Goal: Check status: Check status

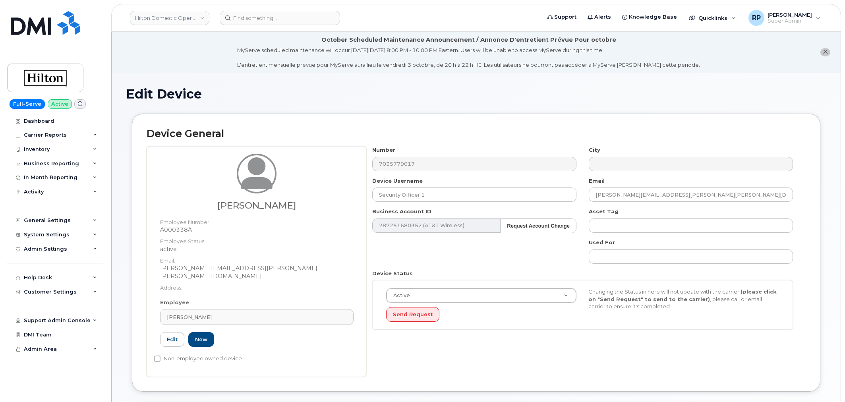
select select "34080331"
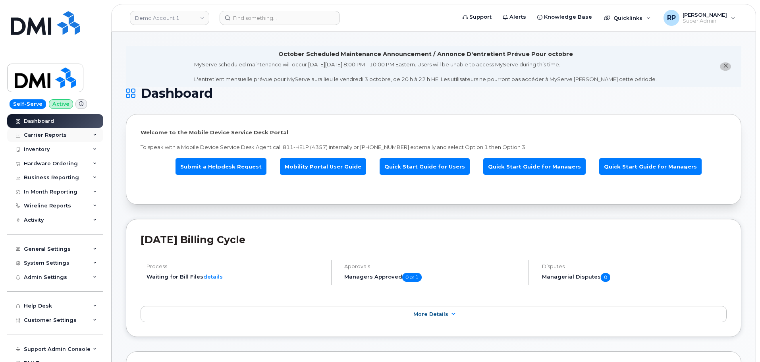
click at [63, 135] on div "Carrier Reports" at bounding box center [45, 135] width 43 height 6
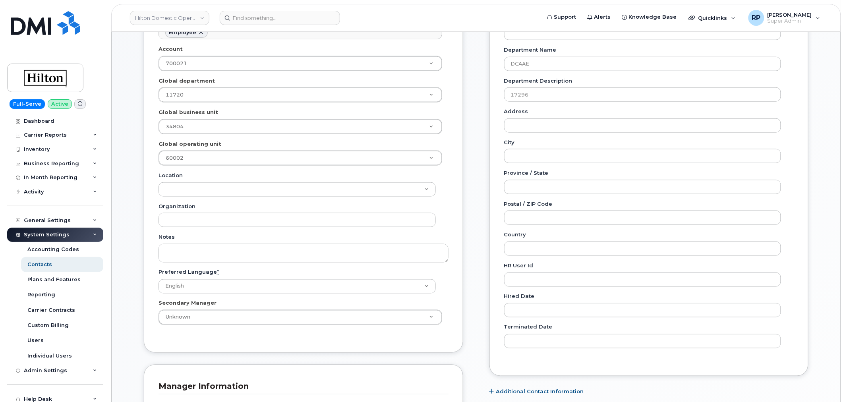
scroll to position [24, 0]
drag, startPoint x: 0, startPoint y: 0, endPoint x: 140, endPoint y: 187, distance: 233.8
click at [140, 187] on div "General Name * Sameer Javed Preferred Name Email Sameer.Javed2@hilton.com Roles…" at bounding box center [303, 209] width 331 height 647
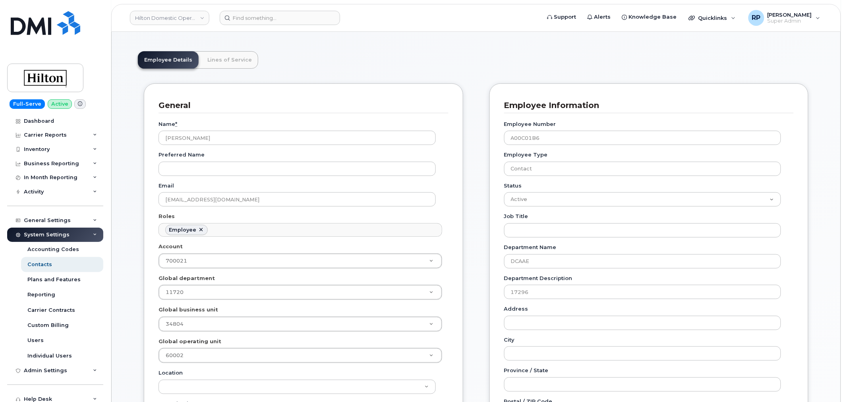
scroll to position [0, 0]
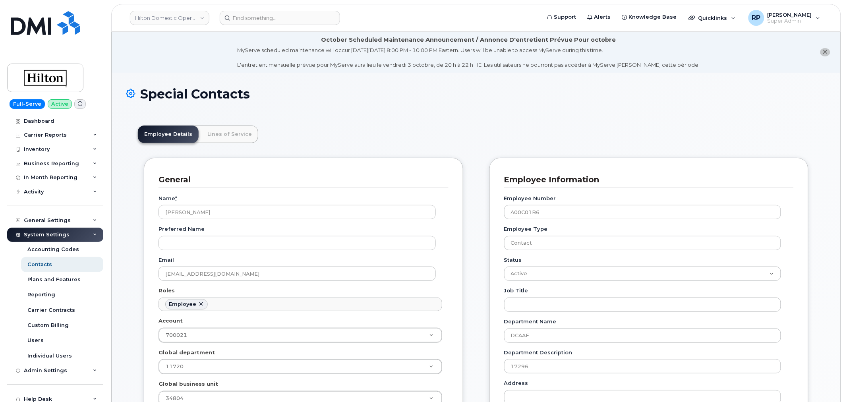
click at [238, 65] on li "October Scheduled Maintenance Announcement / Annonce D'entretient Prévue Pour o…" at bounding box center [476, 52] width 729 height 41
click at [183, 19] on link "Hilton Domestic Operating Company Inc" at bounding box center [169, 18] width 79 height 14
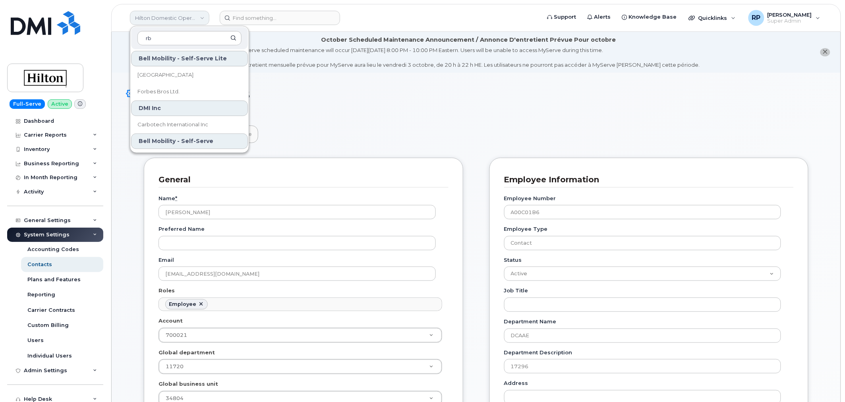
type input "r"
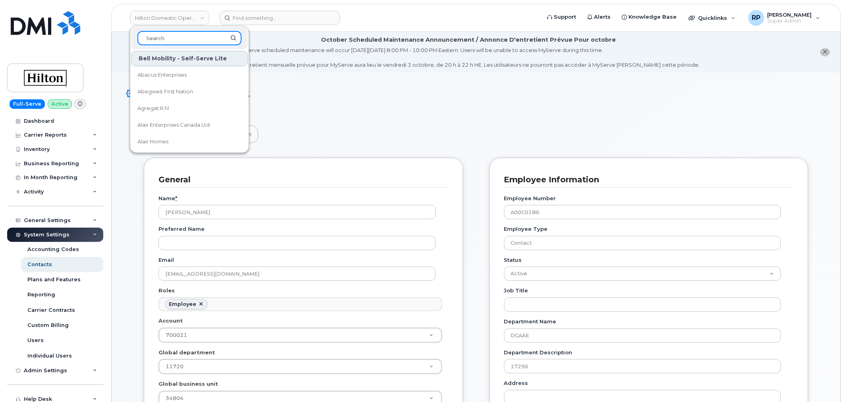
click at [176, 35] on input at bounding box center [189, 38] width 104 height 14
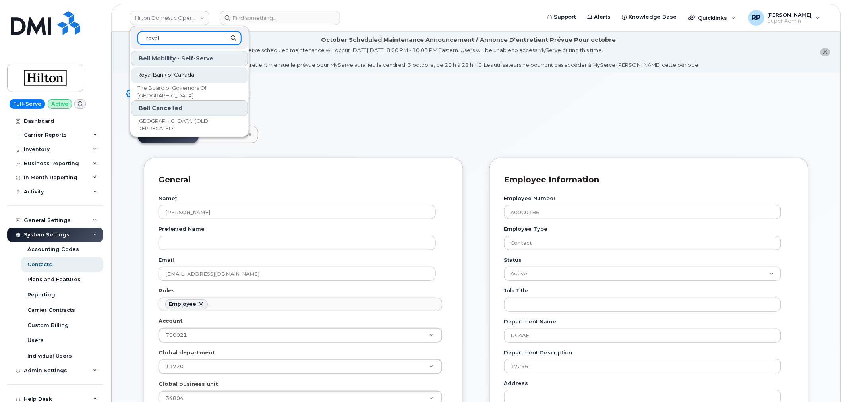
type input "royal"
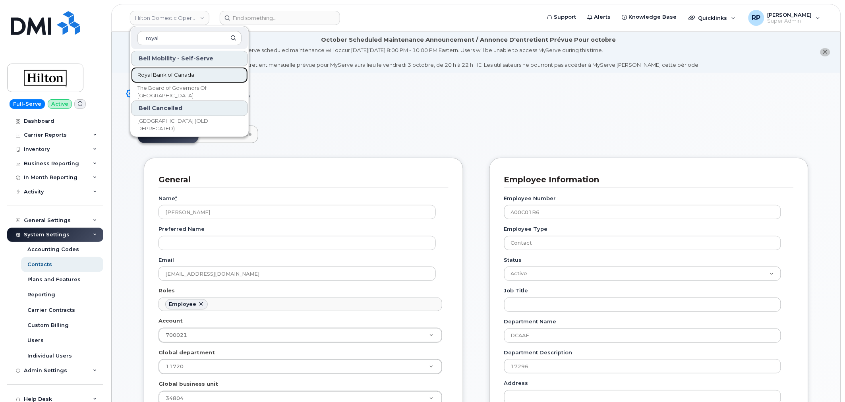
click at [171, 77] on span "Royal Bank of Canada" at bounding box center [165, 75] width 57 height 8
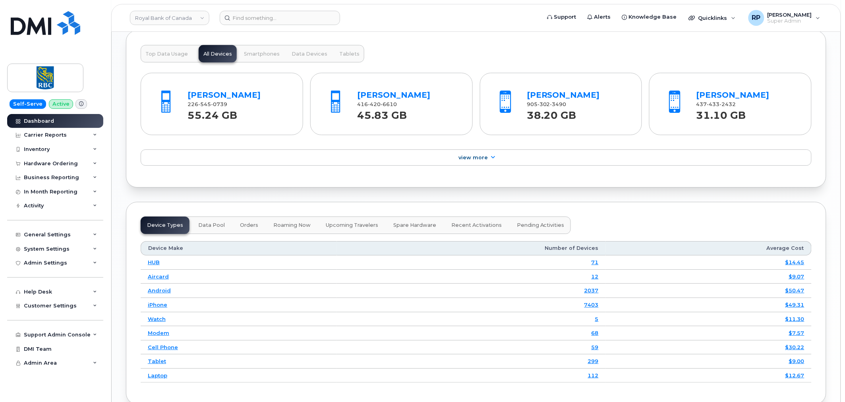
scroll to position [1029, 0]
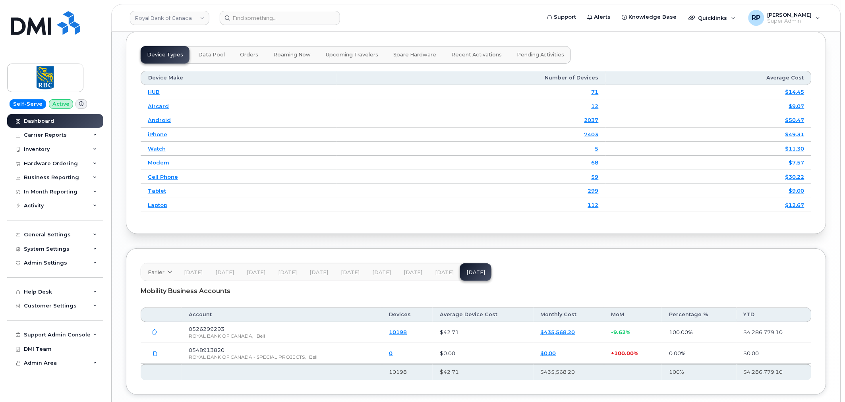
click at [435, 274] on span "Aug 25" at bounding box center [444, 272] width 19 height 6
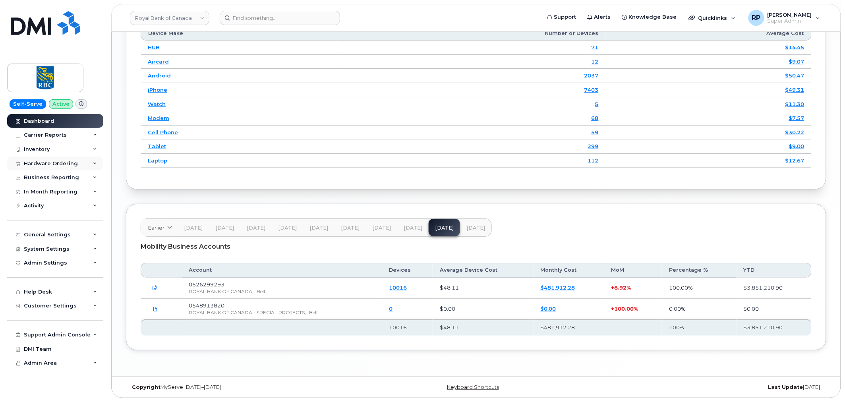
click at [70, 164] on div "Hardware Ordering" at bounding box center [51, 163] width 54 height 6
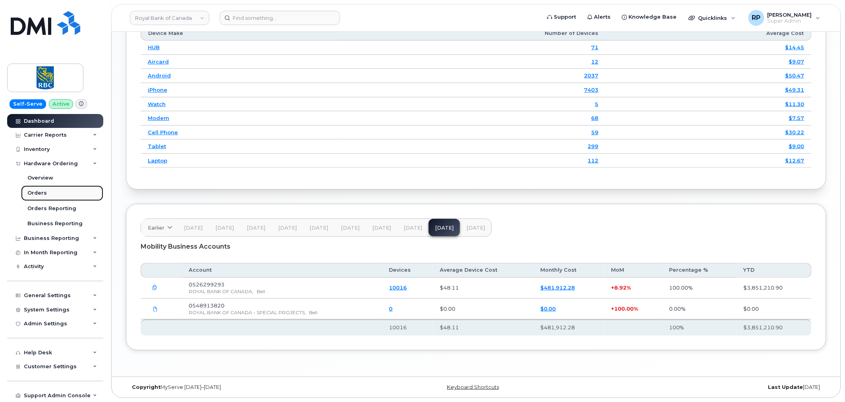
click at [41, 193] on div "Orders" at bounding box center [36, 192] width 19 height 7
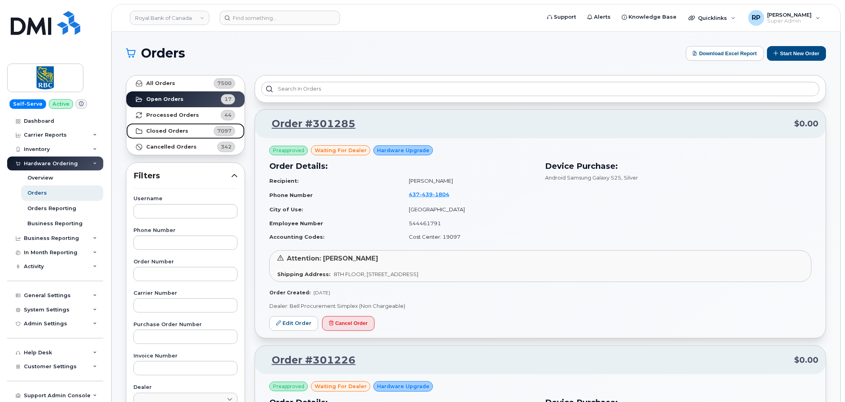
click at [178, 135] on link "Closed Orders 7097" at bounding box center [185, 131] width 118 height 16
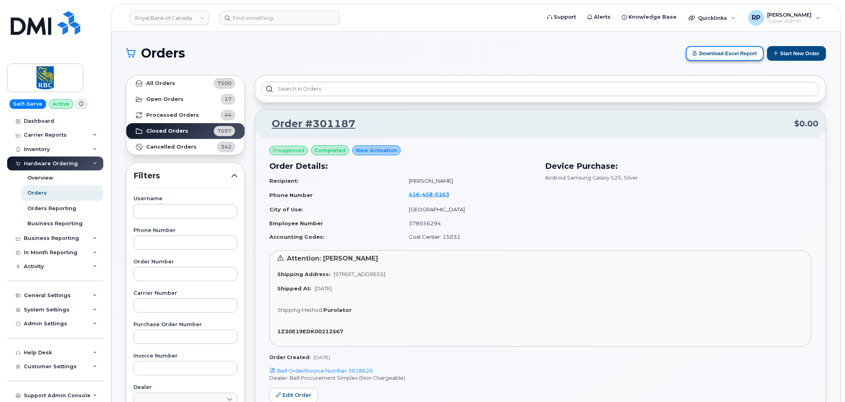
click at [712, 56] on button "Download Excel Report" at bounding box center [725, 53] width 78 height 15
click at [710, 58] on button "Download Excel Report" at bounding box center [725, 53] width 78 height 15
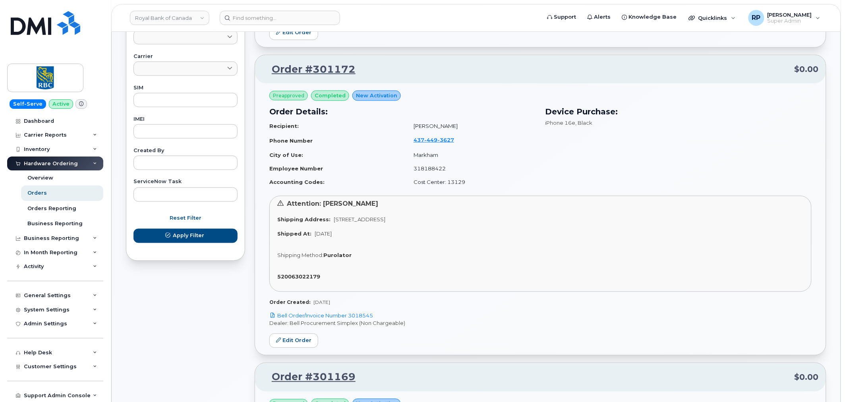
scroll to position [367, 0]
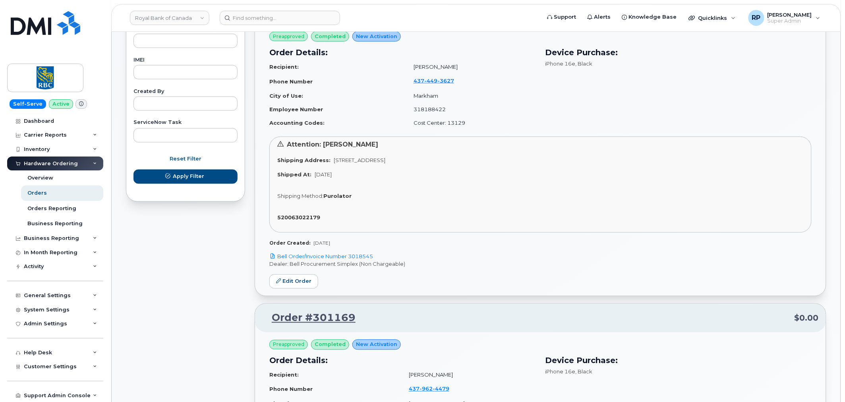
scroll to position [441, 0]
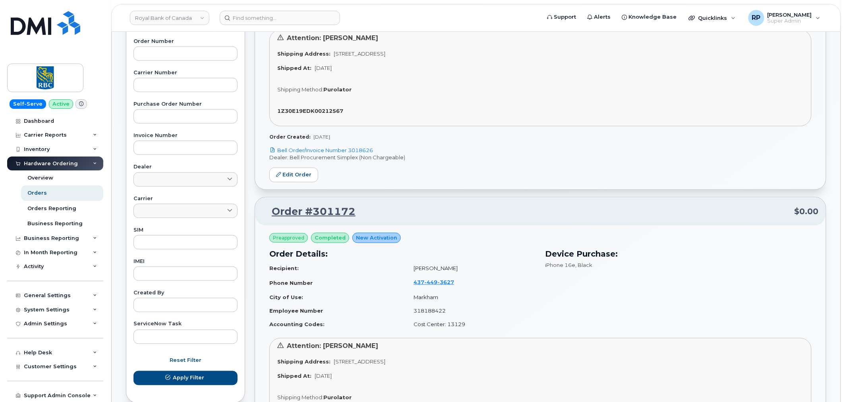
scroll to position [0, 0]
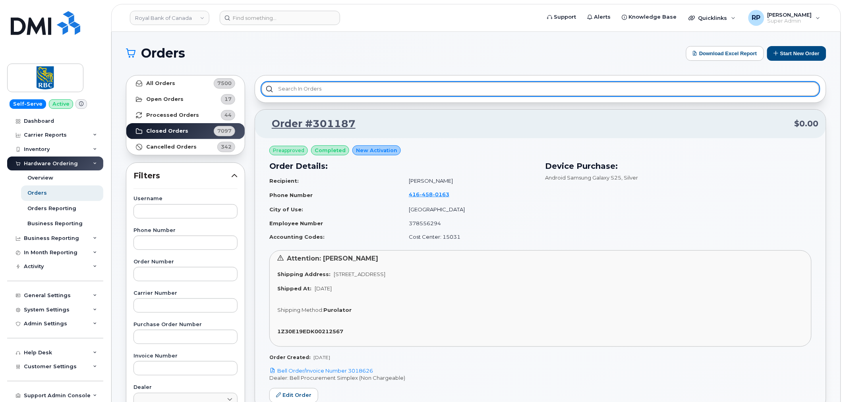
click at [304, 86] on input "text" at bounding box center [540, 89] width 558 height 14
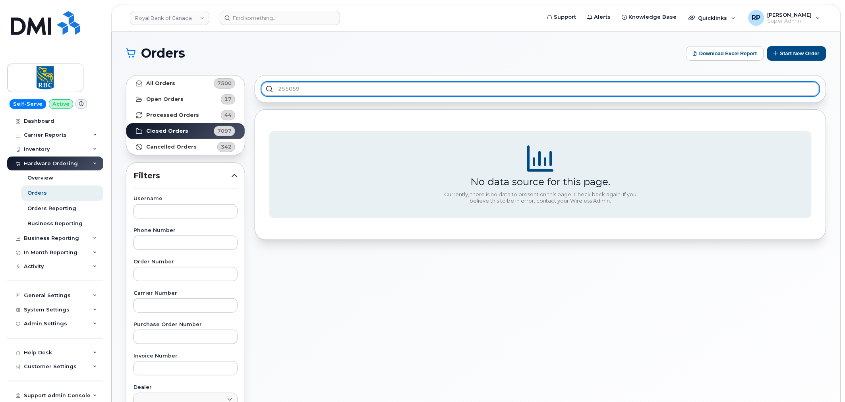
drag, startPoint x: 304, startPoint y: 86, endPoint x: 257, endPoint y: 89, distance: 47.0
click at [257, 89] on div "255059" at bounding box center [541, 89] width 572 height 28
type input "2701763"
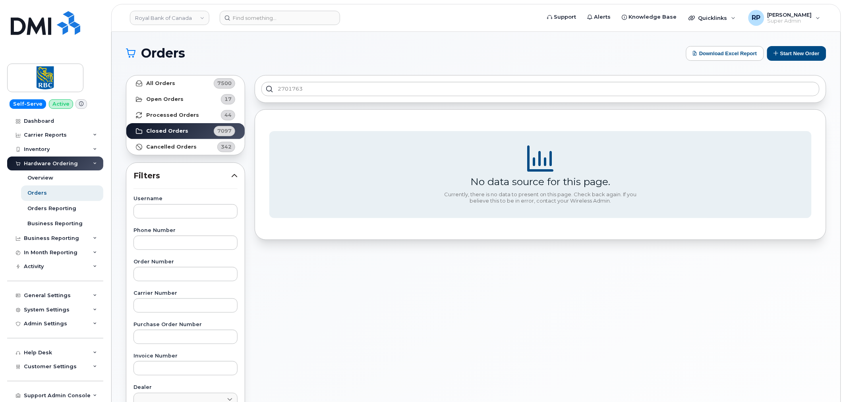
click at [371, 312] on div "2701763 No data source for this page. Currently, there is no data to present on…" at bounding box center [540, 349] width 581 height 558
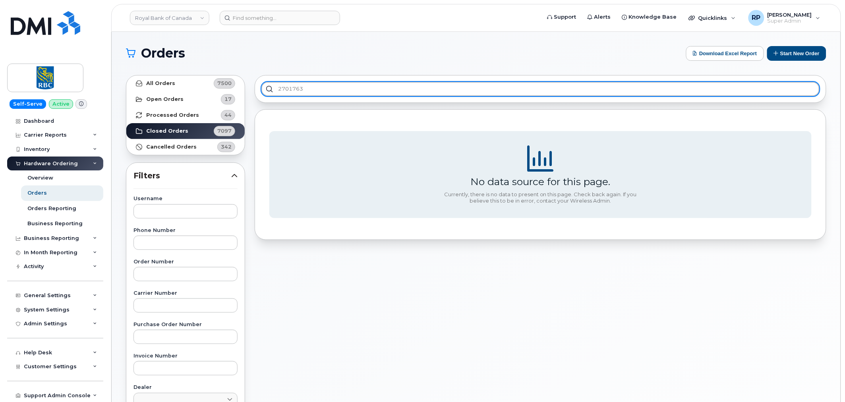
drag, startPoint x: 344, startPoint y: 90, endPoint x: 222, endPoint y: 95, distance: 122.4
click at [222, 95] on div "All Orders 7500 Open Orders 17 Processed Orders 44 Closed Orders 7097 Cancelled…" at bounding box center [476, 349] width 710 height 558
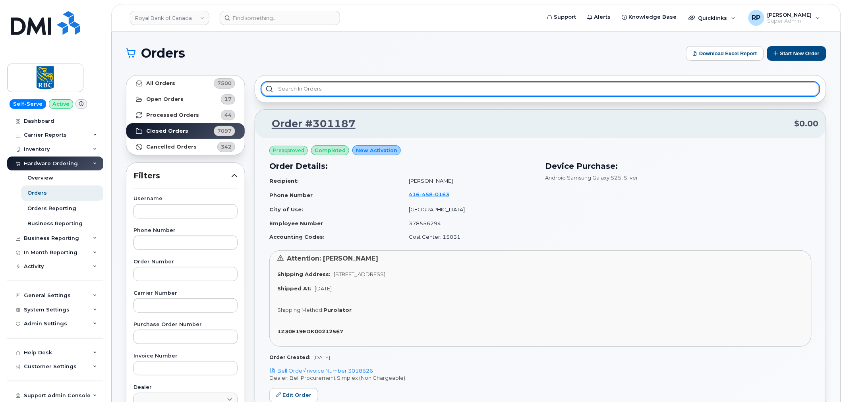
click at [303, 90] on input "text" at bounding box center [540, 89] width 558 height 14
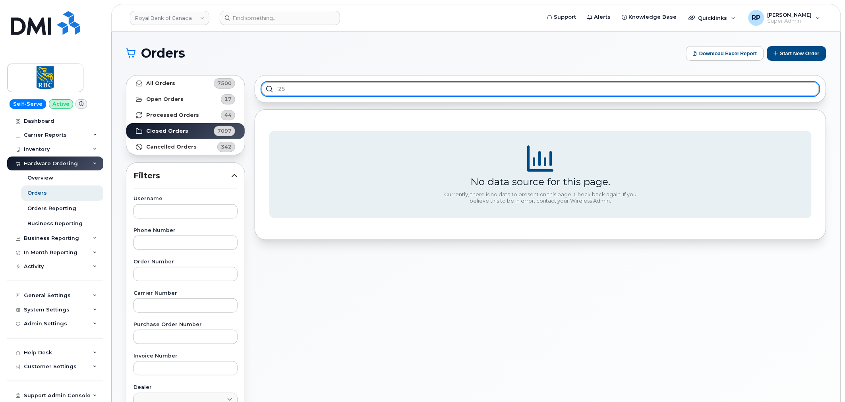
type input "2"
type input "6500156810"
drag, startPoint x: 367, startPoint y: 88, endPoint x: 195, endPoint y: 82, distance: 172.1
click at [195, 82] on div "All Orders 7500 Open Orders 17 Processed Orders 44 Closed Orders 7097 Cancelled…" at bounding box center [476, 349] width 710 height 558
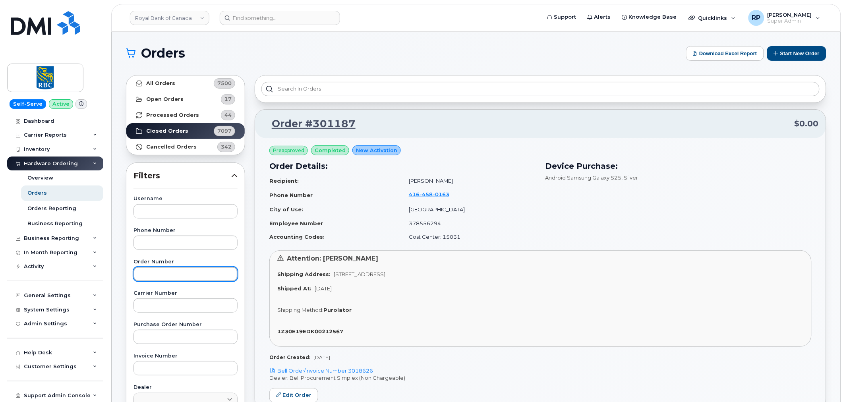
click at [164, 270] on input "text" at bounding box center [185, 274] width 104 height 14
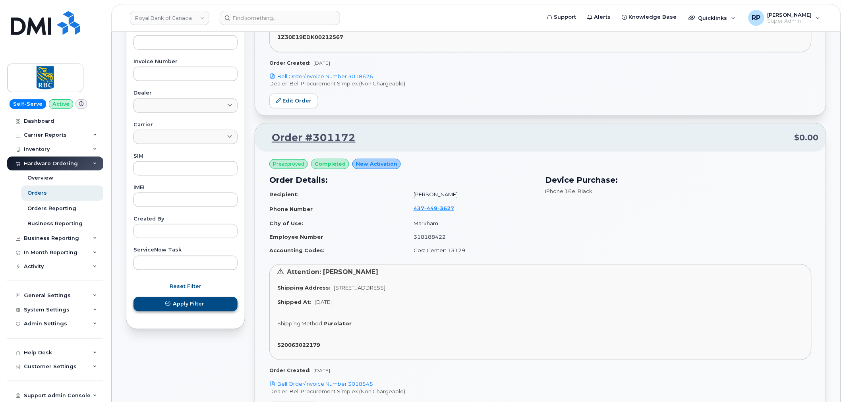
type input "255059"
click at [179, 301] on span "Apply Filter" at bounding box center [188, 304] width 31 height 8
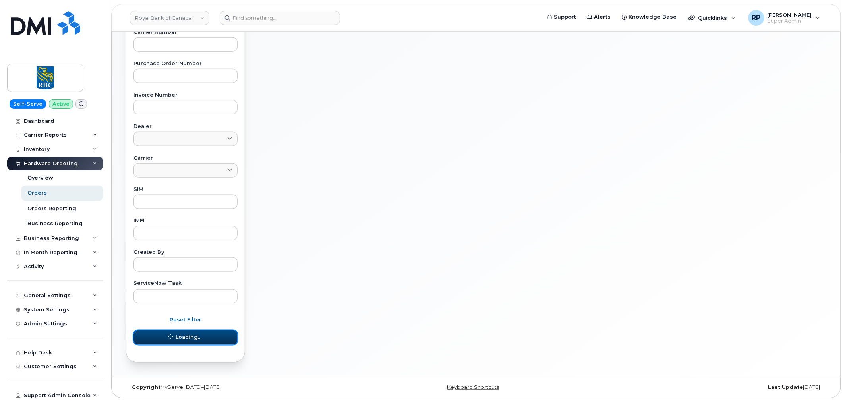
scroll to position [41, 0]
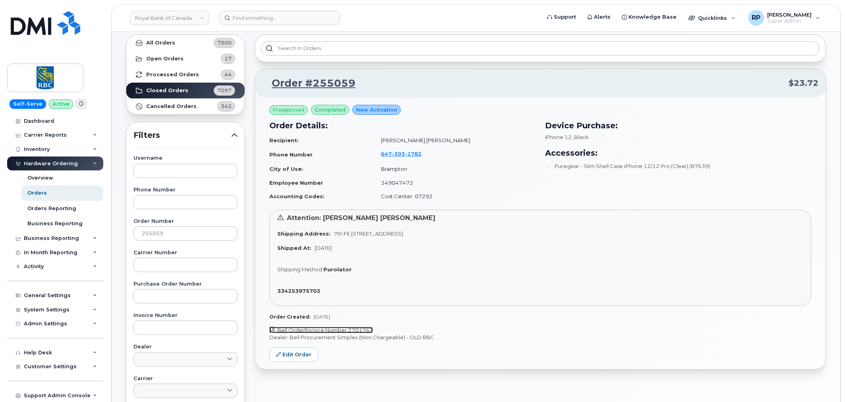
click at [323, 328] on link "Bell Order/Invoice Number 2701763" at bounding box center [321, 330] width 104 height 6
drag, startPoint x: 813, startPoint y: 82, endPoint x: 832, endPoint y: 82, distance: 18.7
click at [832, 82] on div "Orders Download Excel Report Start New Order All Orders 7500 Open Orders 17 Pro…" at bounding box center [476, 294] width 729 height 606
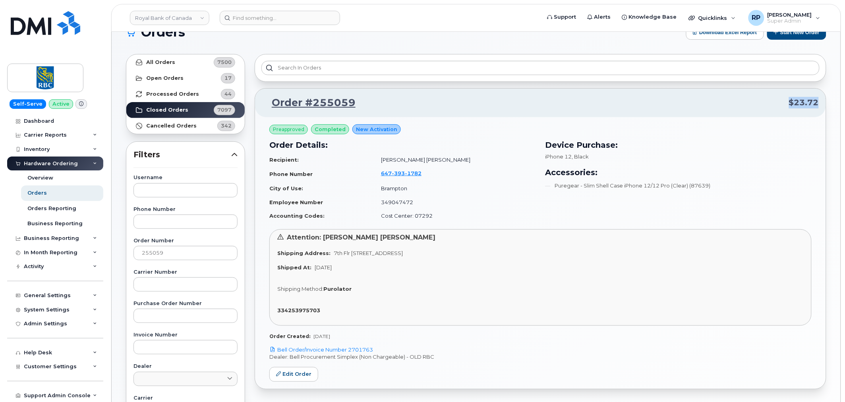
scroll to position [0, 0]
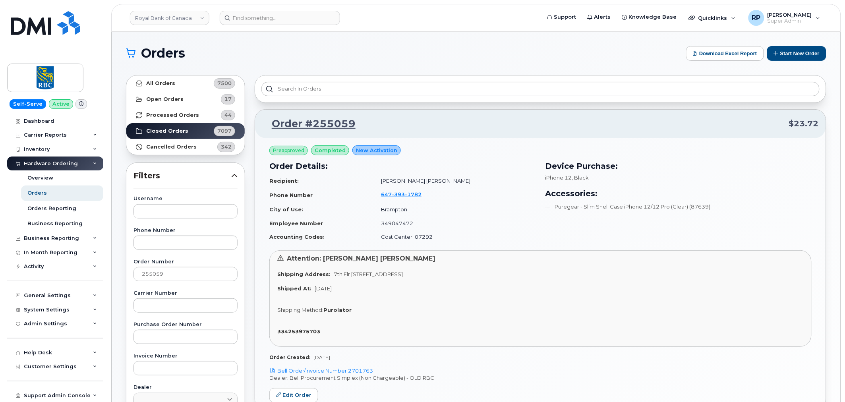
click at [481, 279] on div "Attention: Sumeet Singh Padda Shipping Address: 7th Flr 330 Front St W Toronto …" at bounding box center [540, 298] width 542 height 97
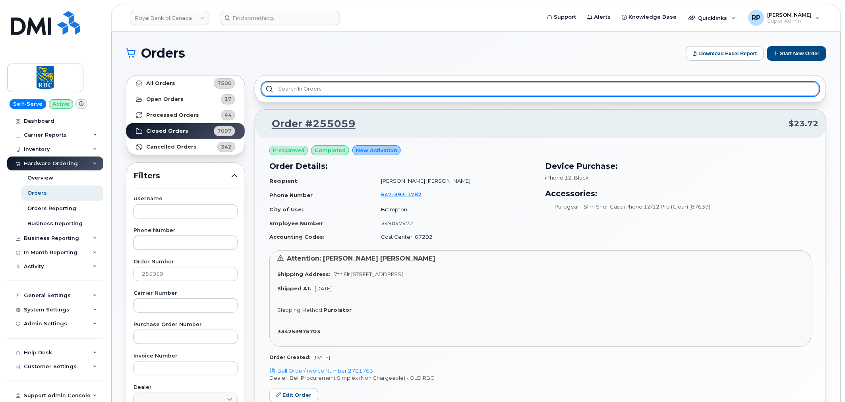
click at [392, 93] on input "text" at bounding box center [540, 89] width 558 height 14
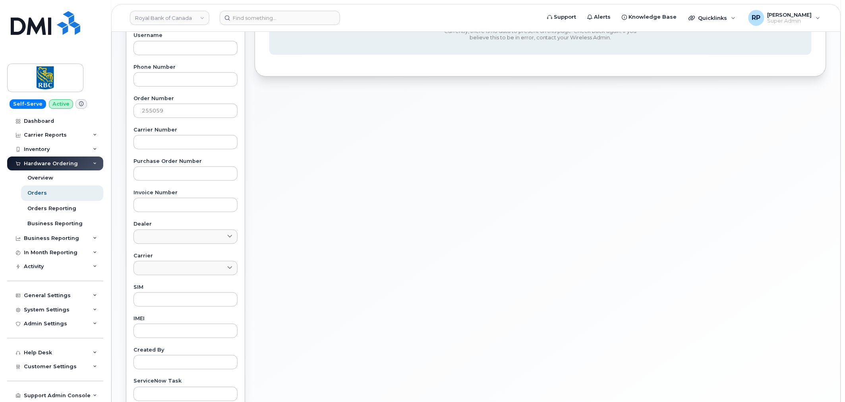
scroll to position [147, 0]
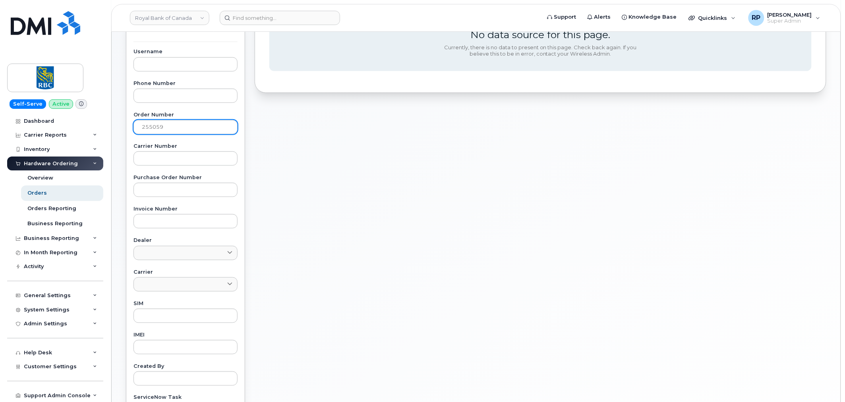
type input "2310668"
drag, startPoint x: 177, startPoint y: 127, endPoint x: 101, endPoint y: 133, distance: 76.1
click at [112, 133] on div "Royal Bank of Canada Support Alerts Knowledge Base Quicklinks Suspend / Cancel …" at bounding box center [476, 188] width 729 height 606
type input "2"
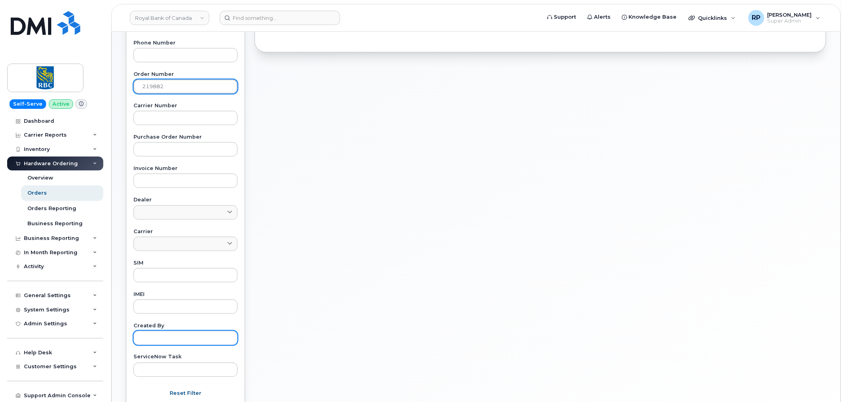
scroll to position [261, 0]
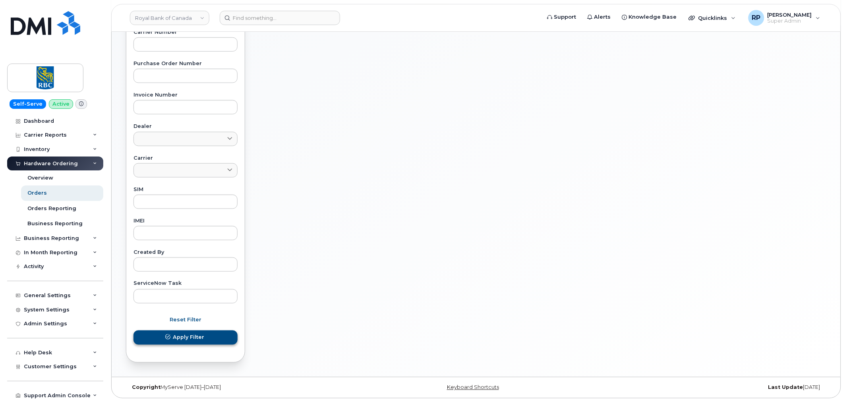
type input "219882"
click at [209, 338] on button "Apply Filter" at bounding box center [185, 337] width 104 height 14
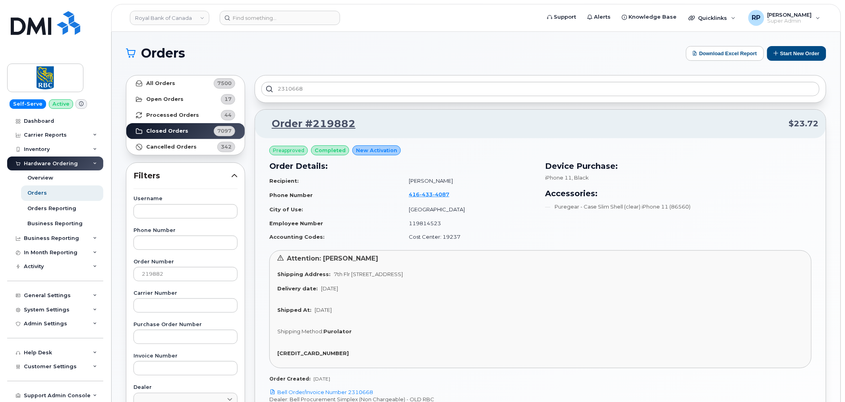
scroll to position [147, 0]
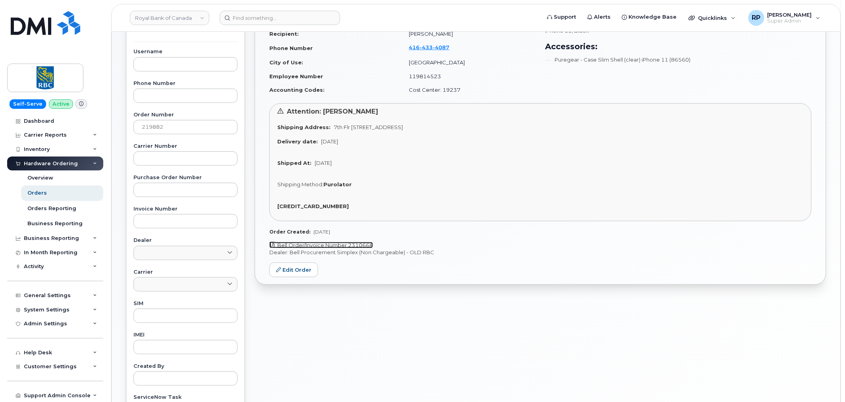
click at [334, 245] on link "Bell Order/Invoice Number 2310668" at bounding box center [321, 245] width 104 height 6
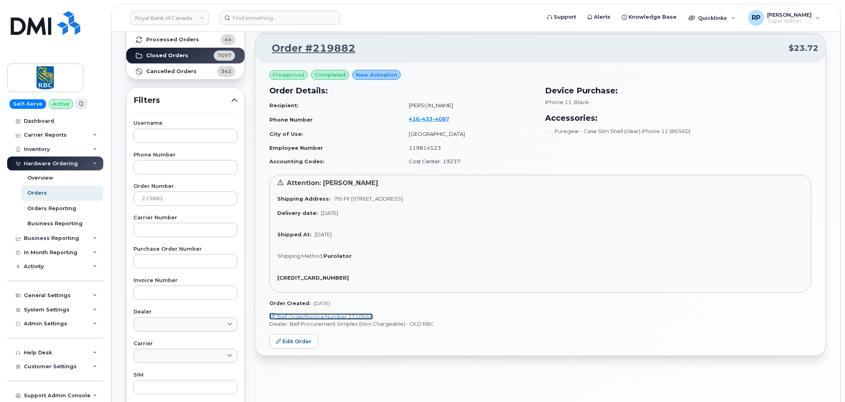
scroll to position [0, 0]
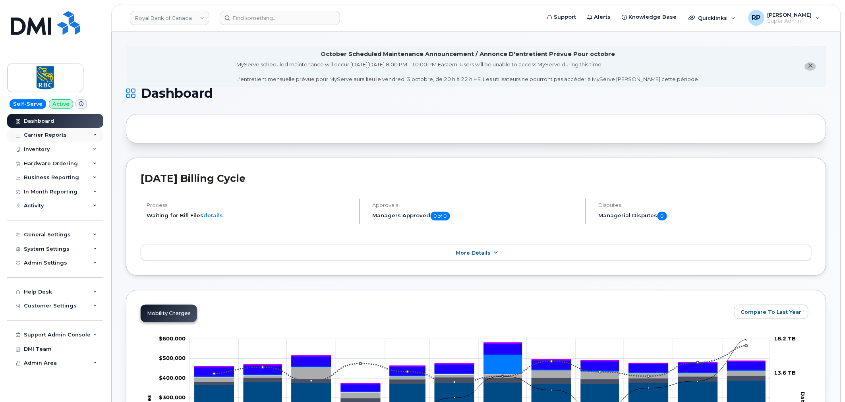
click at [71, 131] on div "Carrier Reports" at bounding box center [55, 135] width 96 height 14
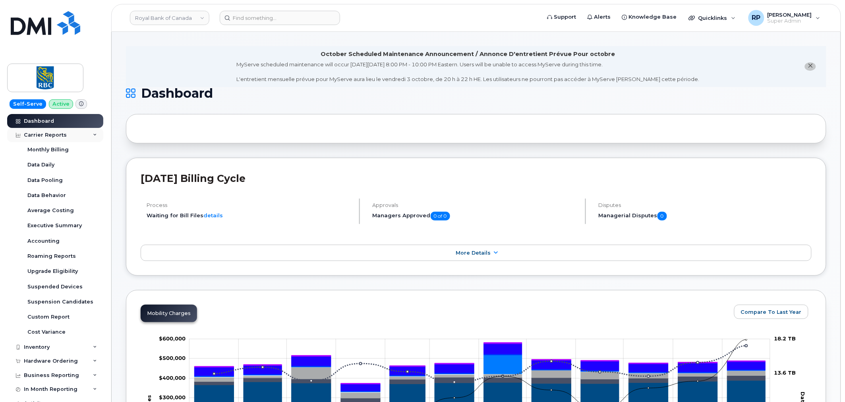
click at [70, 136] on div "Carrier Reports" at bounding box center [55, 135] width 96 height 14
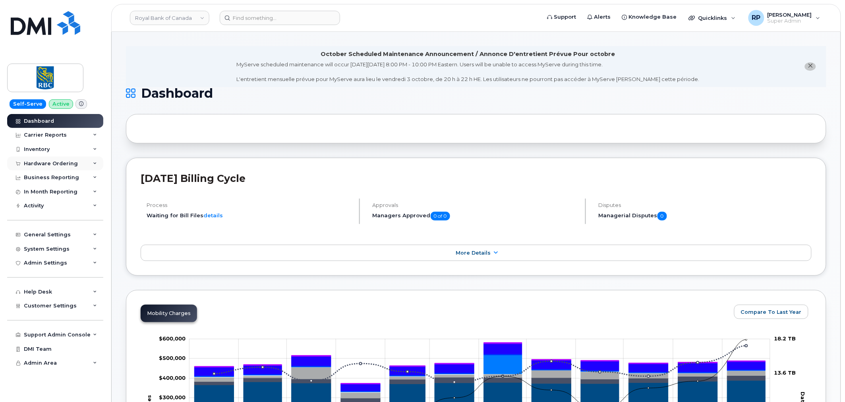
click at [62, 162] on div "Hardware Ordering" at bounding box center [51, 163] width 54 height 6
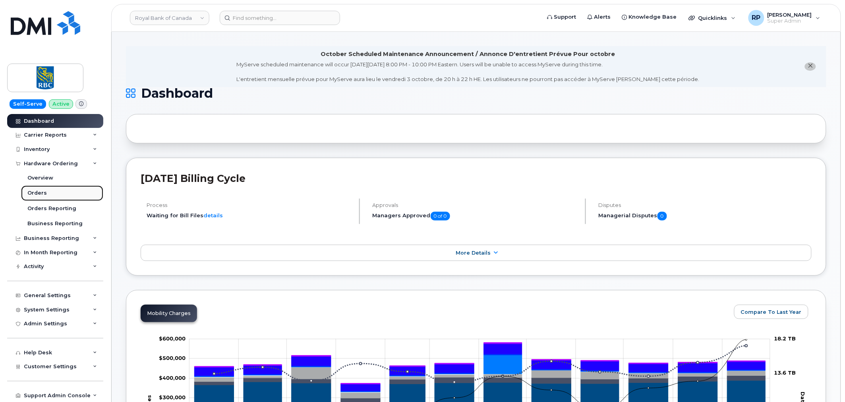
click at [39, 194] on div "Orders" at bounding box center [36, 192] width 19 height 7
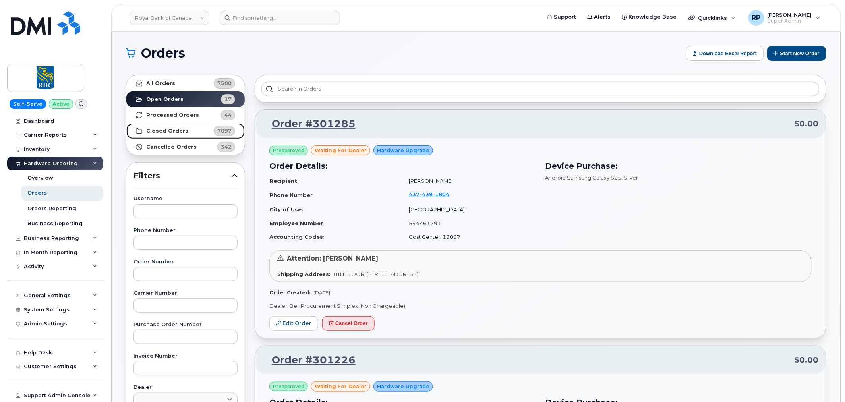
click at [182, 129] on strong "Closed Orders" at bounding box center [167, 131] width 42 height 6
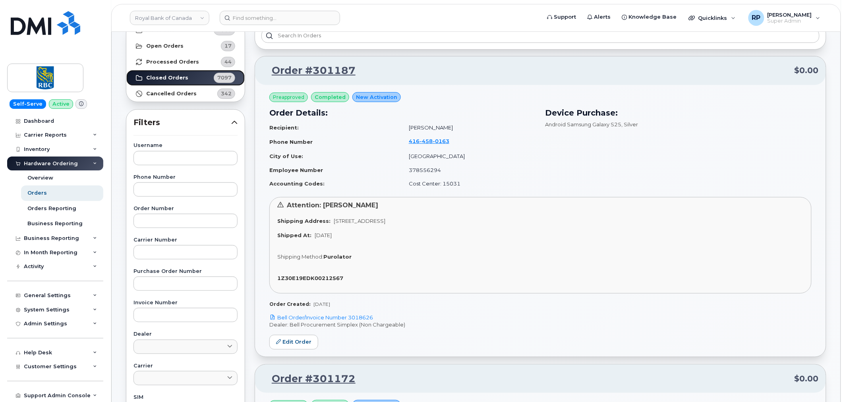
scroll to position [73, 0]
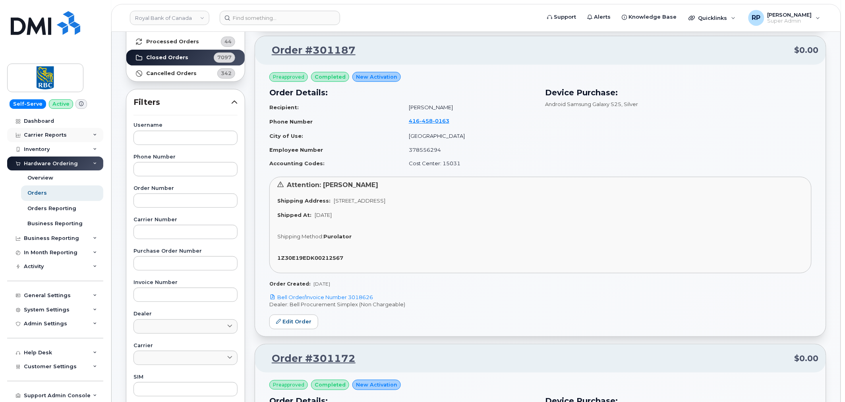
click at [77, 137] on div "Carrier Reports" at bounding box center [55, 135] width 96 height 14
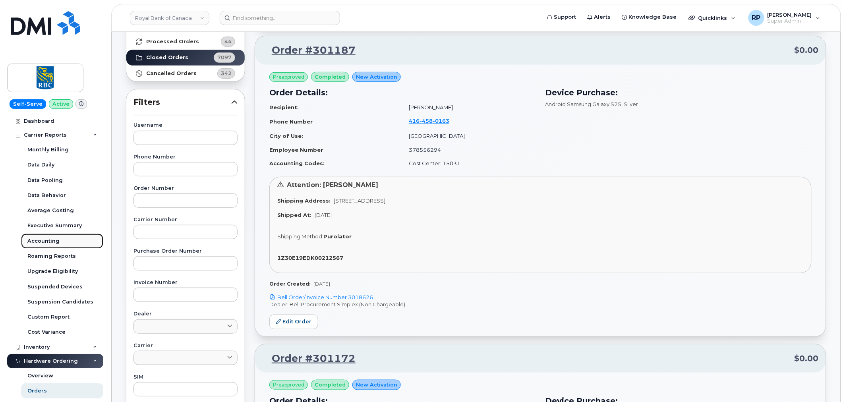
click at [39, 239] on div "Accounting" at bounding box center [43, 241] width 32 height 7
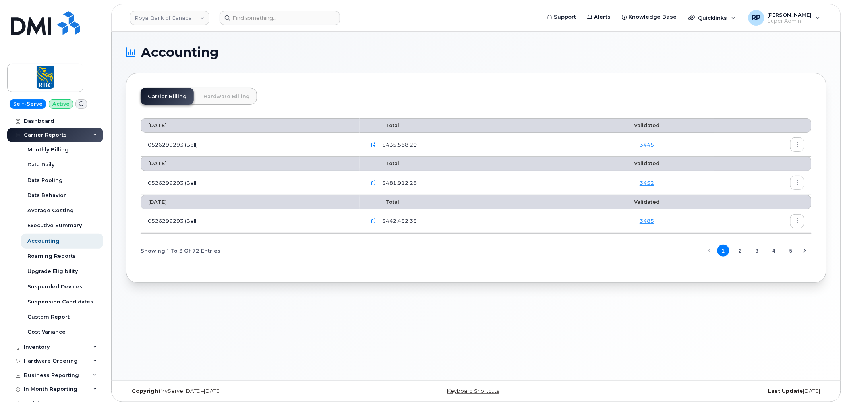
click at [227, 96] on link "Hardware Billing" at bounding box center [226, 96] width 61 height 17
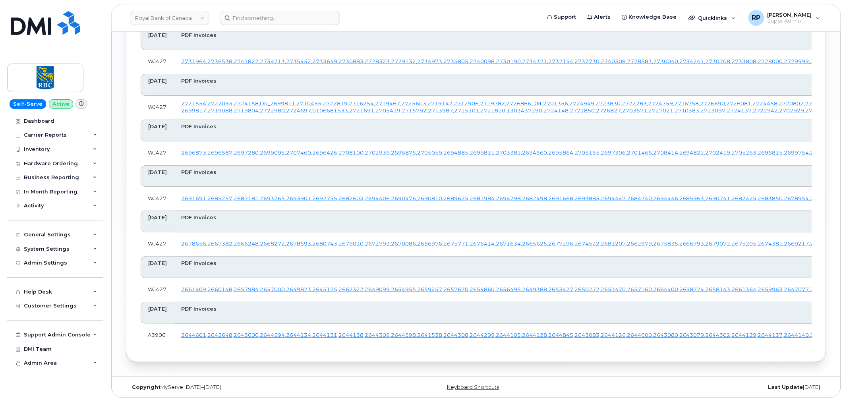
scroll to position [2795, 0]
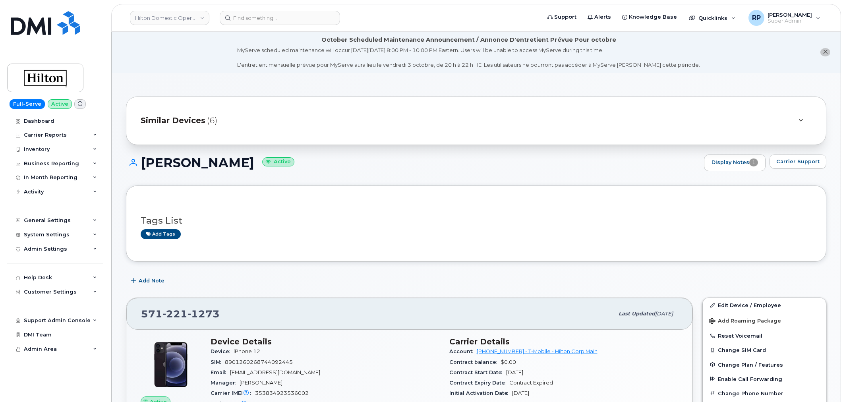
scroll to position [588, 0]
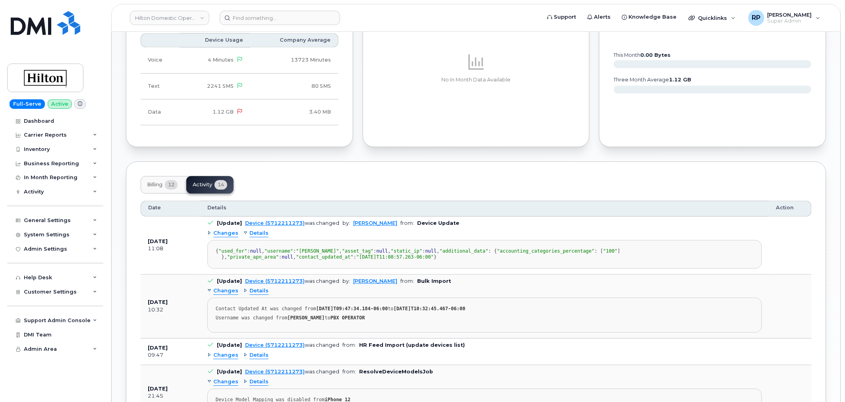
click at [157, 16] on link "Hilton Domestic Operating Company Inc" at bounding box center [169, 18] width 79 height 14
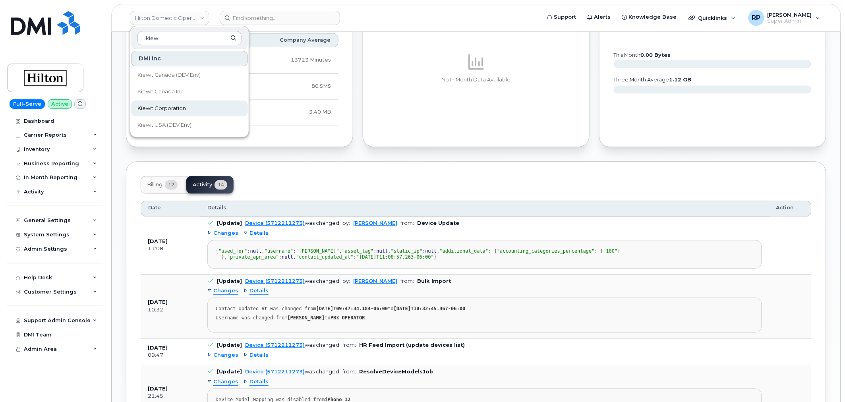
type input "kiew"
click at [171, 113] on link "Kiewit Corporation" at bounding box center [189, 108] width 117 height 16
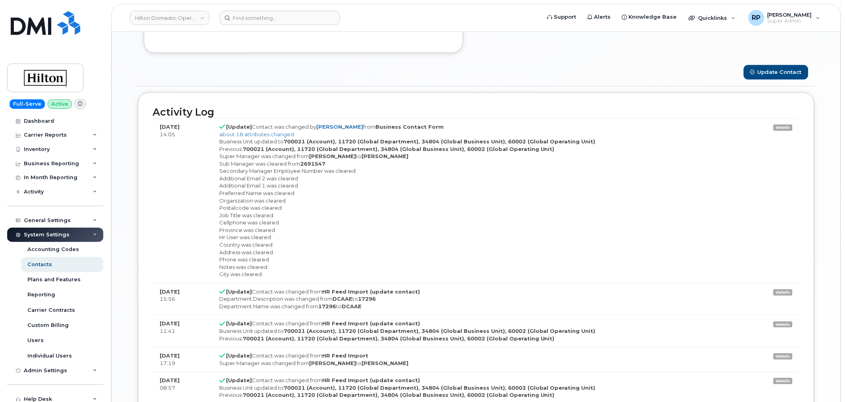
scroll to position [24, 0]
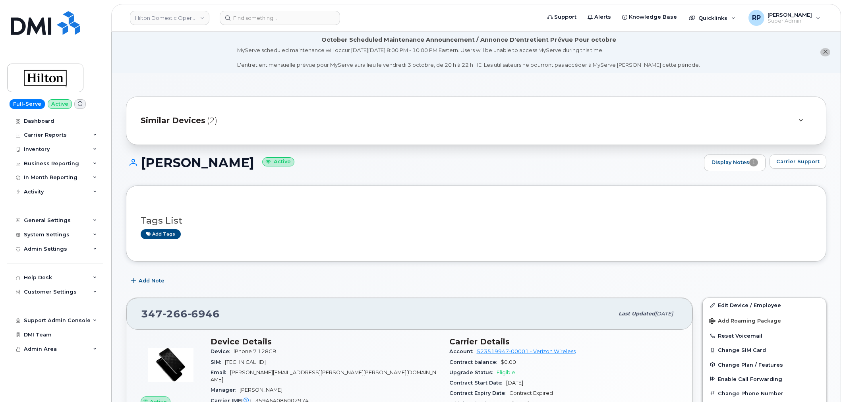
scroll to position [294, 0]
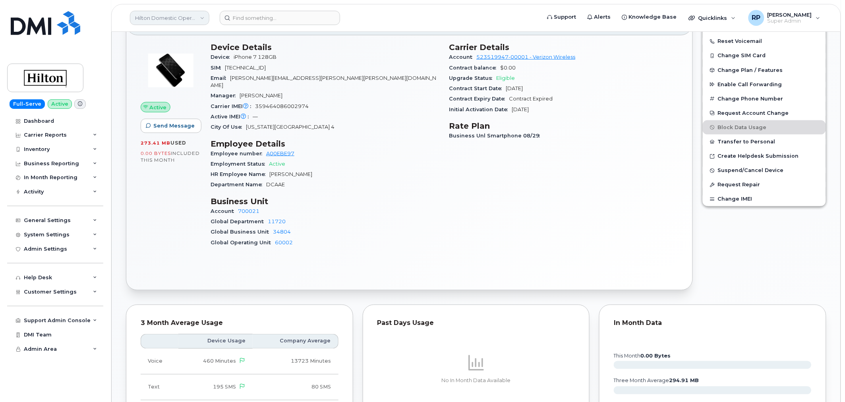
click at [170, 21] on link "Hilton Domestic Operating Company Inc" at bounding box center [169, 18] width 79 height 14
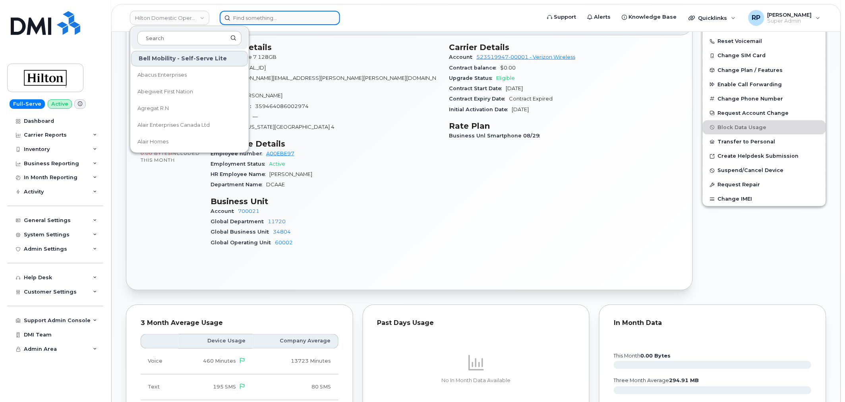
click at [277, 17] on input at bounding box center [280, 18] width 120 height 14
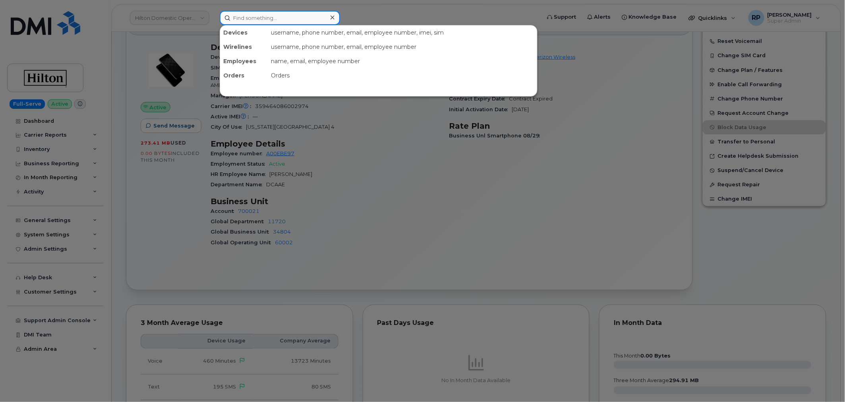
click at [264, 21] on input at bounding box center [280, 18] width 120 height 14
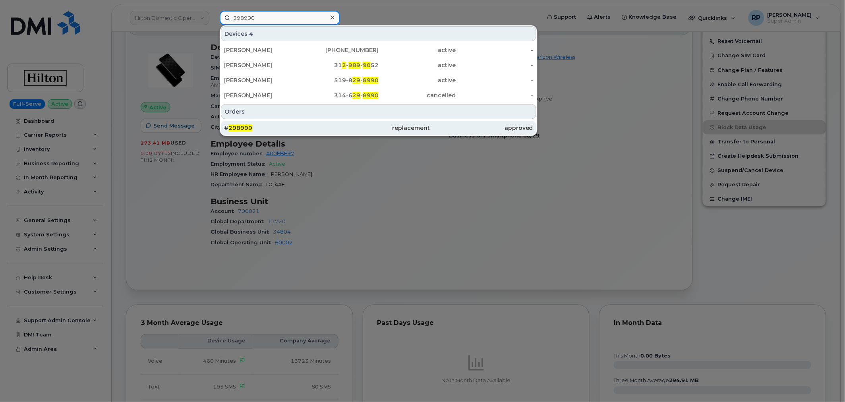
type input "298990"
click at [257, 126] on div "# 298990" at bounding box center [275, 128] width 103 height 8
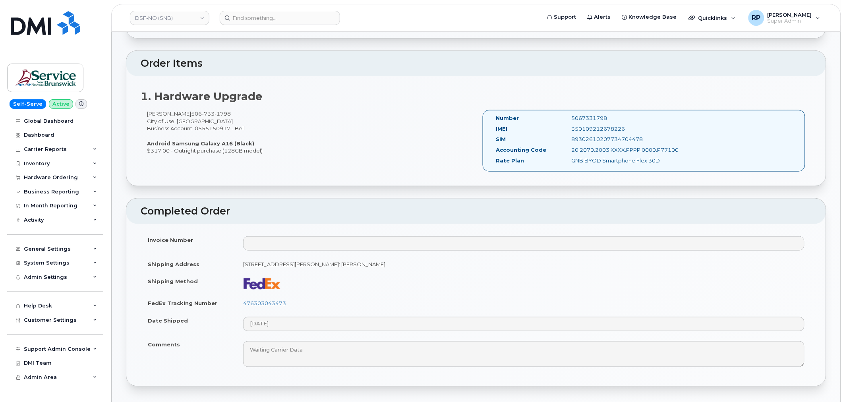
scroll to position [367, 0]
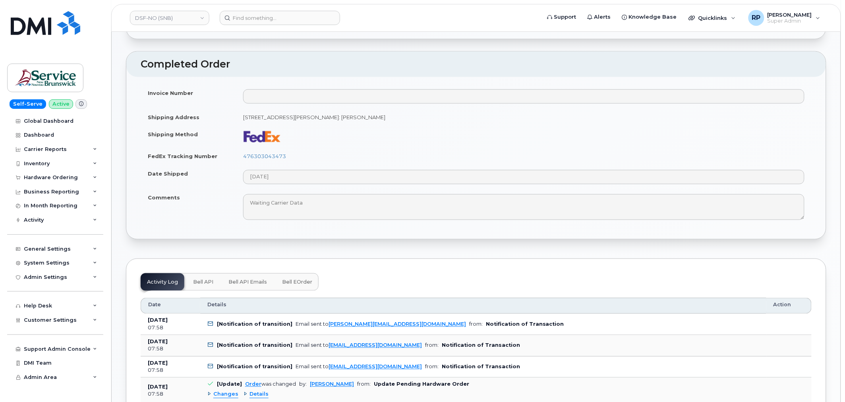
click at [303, 285] on span "Bell eOrder" at bounding box center [297, 282] width 30 height 6
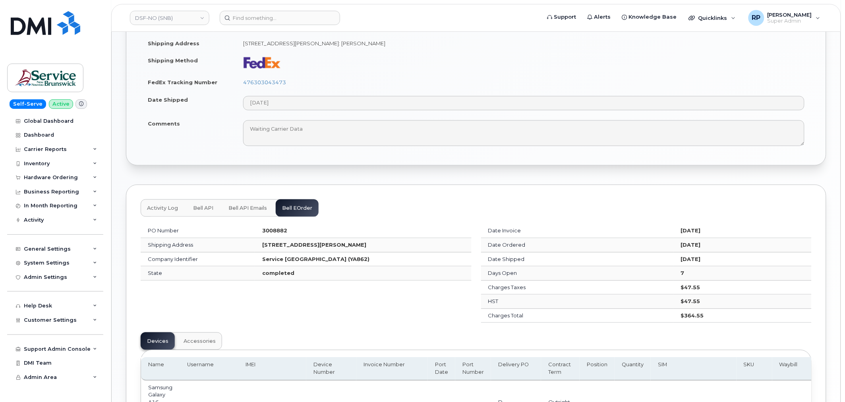
scroll to position [515, 0]
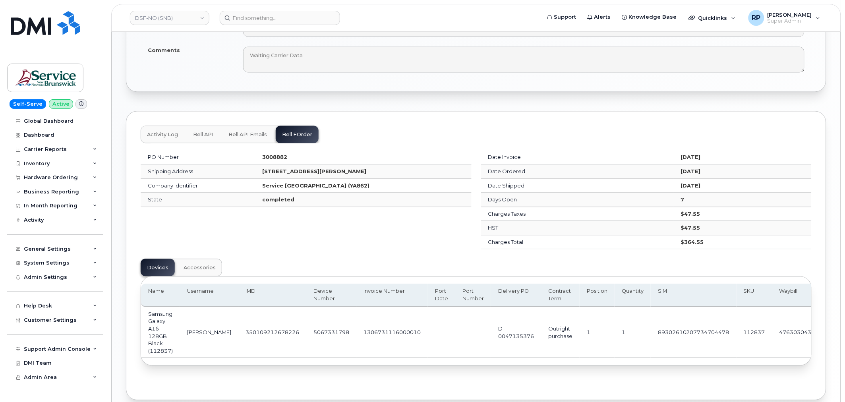
click at [153, 136] on span "Activity Log" at bounding box center [162, 135] width 31 height 6
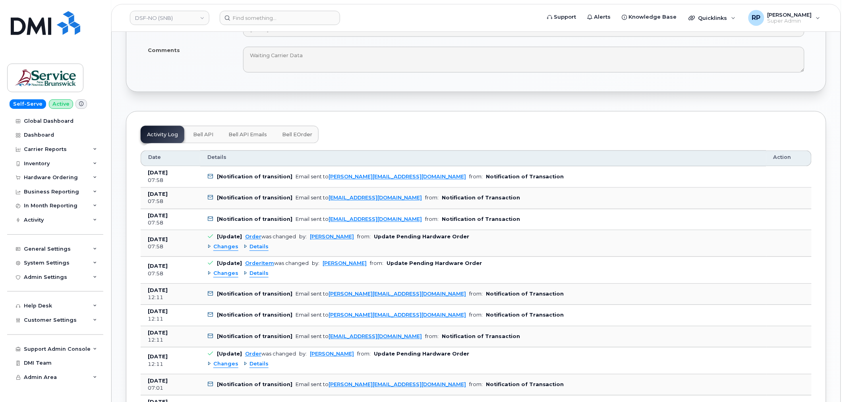
click at [199, 136] on span "Bell API" at bounding box center [203, 135] width 20 height 6
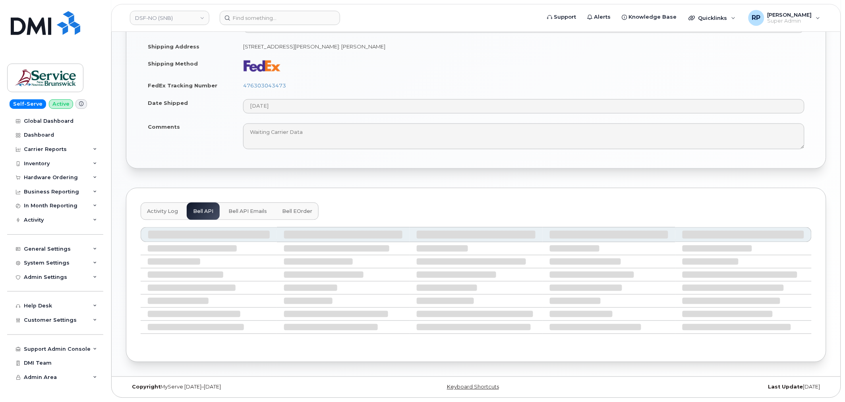
scroll to position [348, 0]
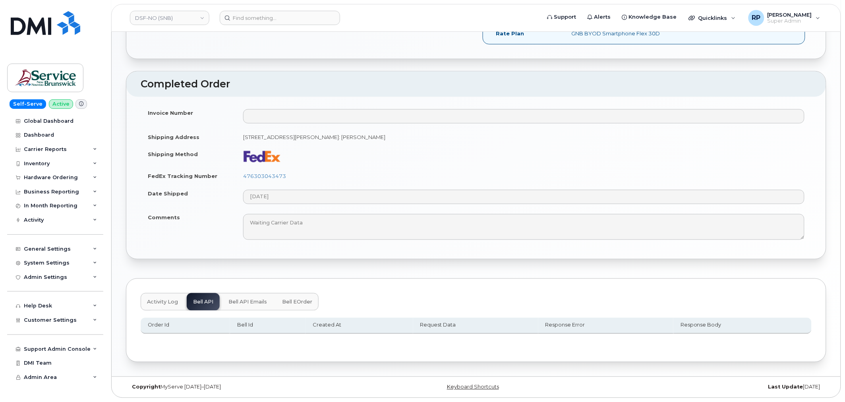
click at [253, 302] on span "Bell API Emails" at bounding box center [247, 302] width 39 height 6
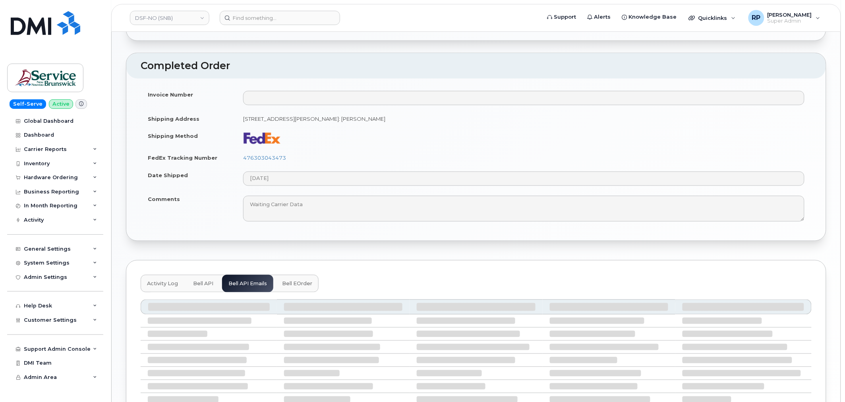
scroll to position [439, 0]
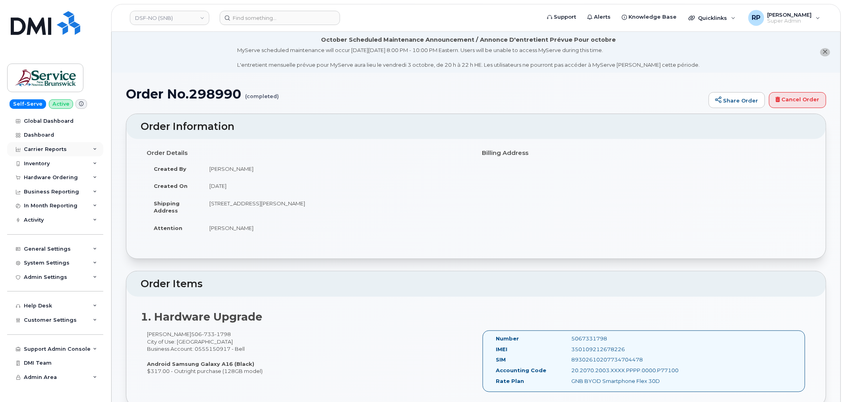
click at [48, 148] on div "Carrier Reports" at bounding box center [45, 149] width 43 height 6
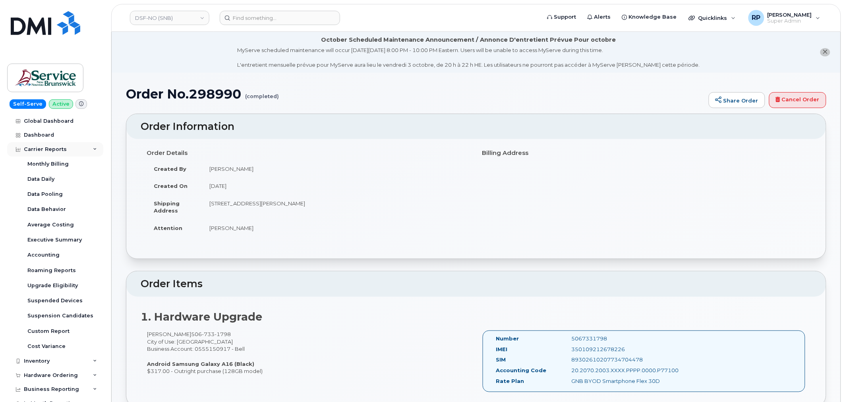
click at [48, 148] on div "Carrier Reports" at bounding box center [45, 149] width 43 height 6
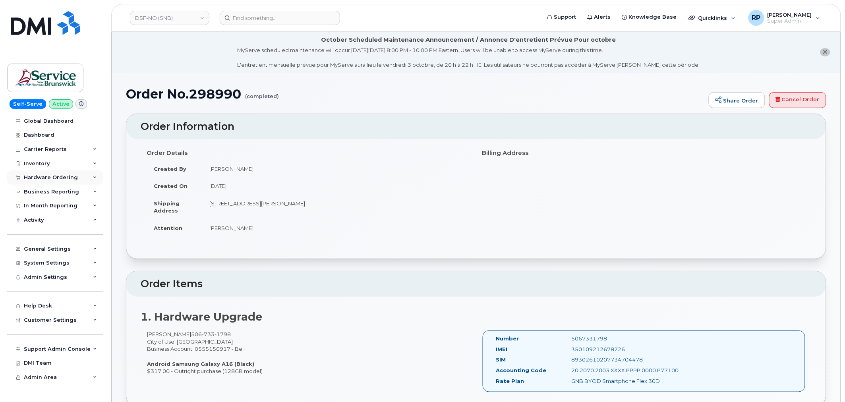
click at [48, 175] on div "Hardware Ordering" at bounding box center [51, 177] width 54 height 6
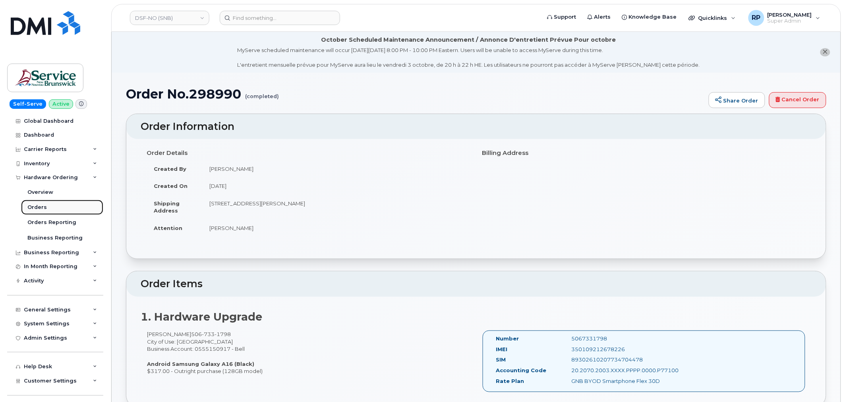
click at [43, 205] on div "Orders" at bounding box center [36, 207] width 19 height 7
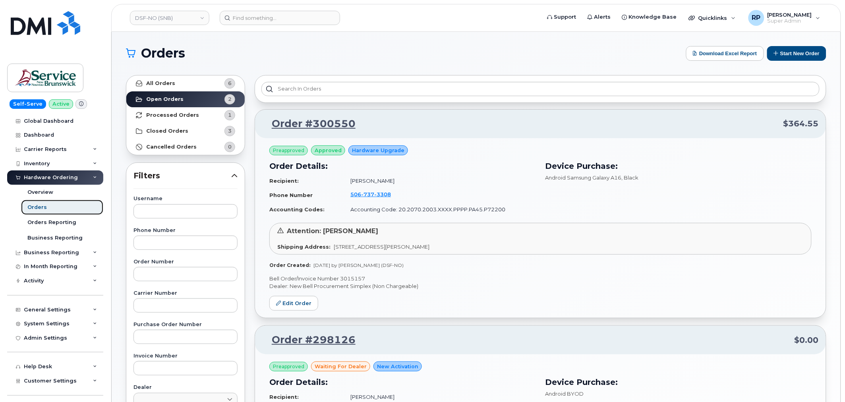
scroll to position [73, 0]
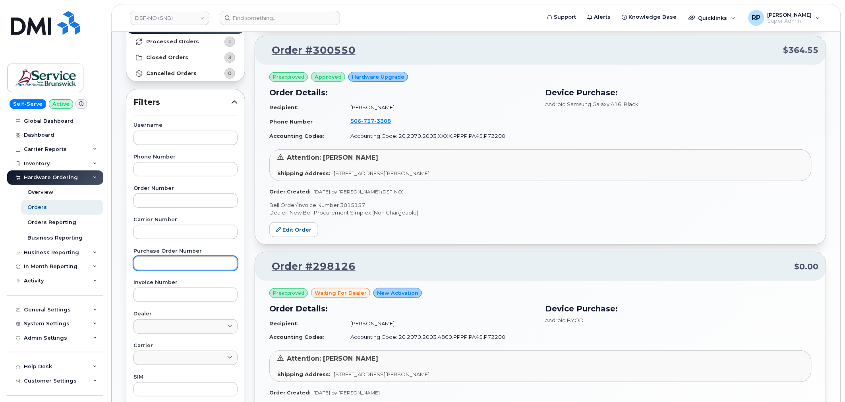
click at [168, 266] on input "text" at bounding box center [185, 263] width 104 height 14
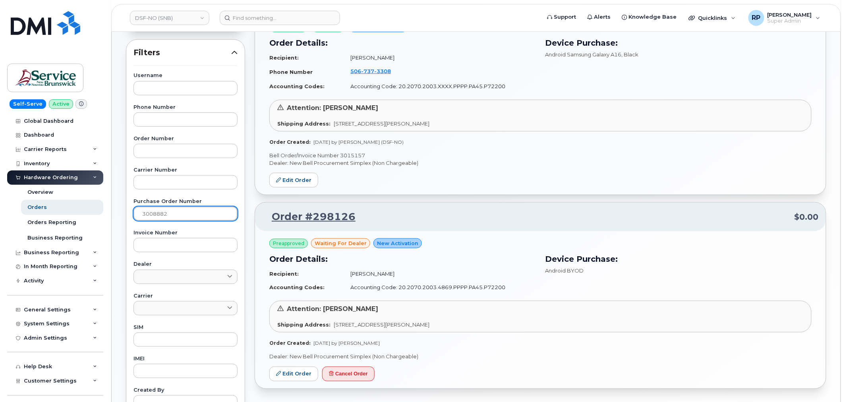
scroll to position [220, 0]
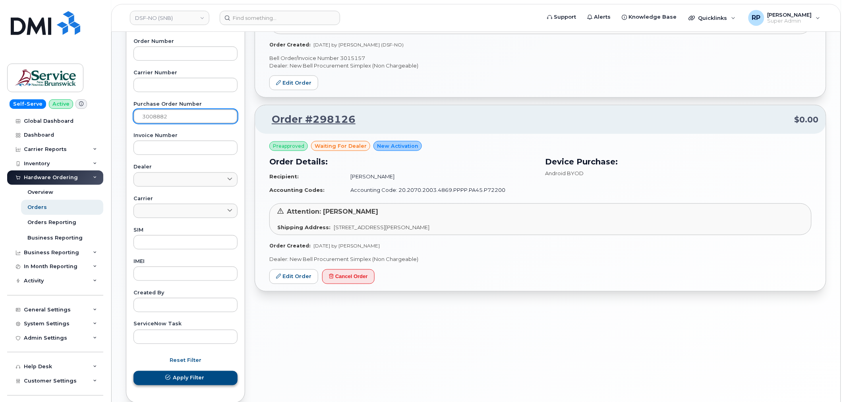
type input "3008882"
click at [178, 377] on span "Apply Filter" at bounding box center [188, 378] width 31 height 8
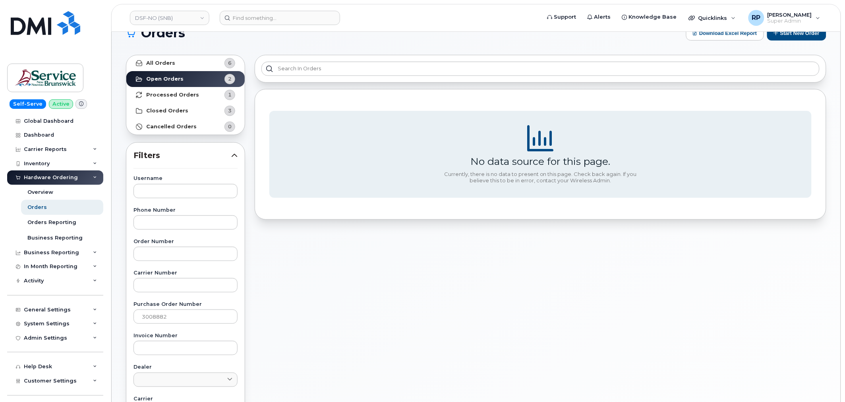
scroll to position [0, 0]
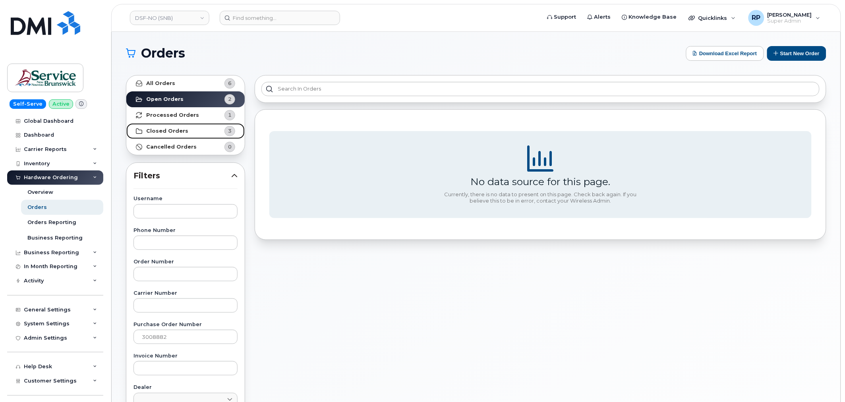
click at [180, 133] on strong "Closed Orders" at bounding box center [167, 131] width 42 height 6
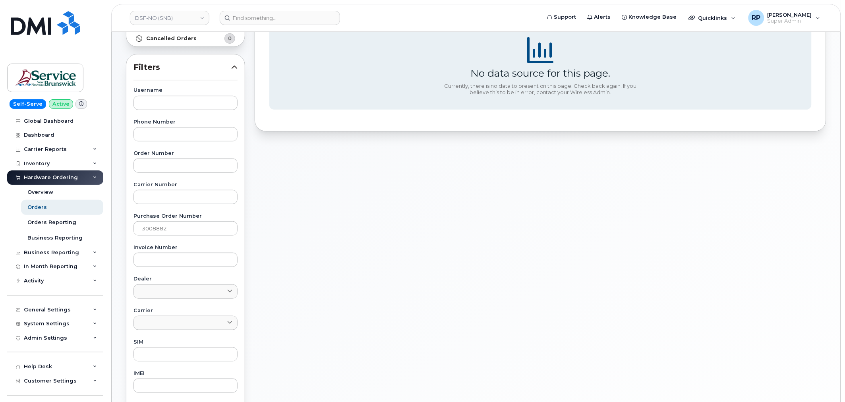
scroll to position [220, 0]
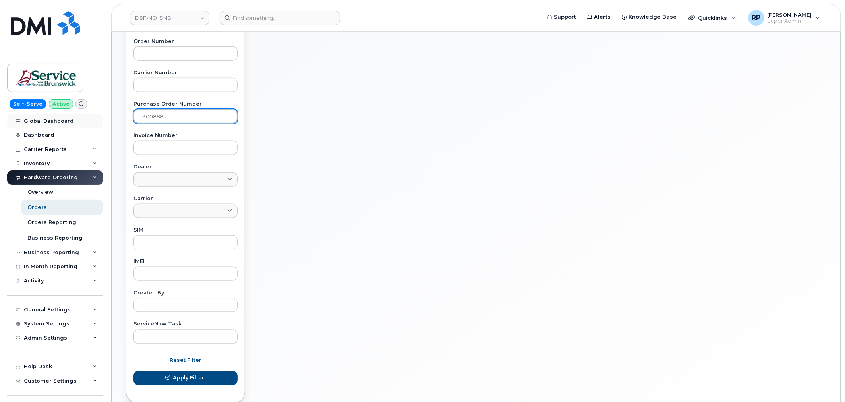
drag, startPoint x: 177, startPoint y: 116, endPoint x: 85, endPoint y: 116, distance: 91.7
click at [112, 116] on div "DSF-NO (SNB) Support Alerts Knowledge Base Quicklinks Suspend / Cancel Device C…" at bounding box center [476, 114] width 729 height 606
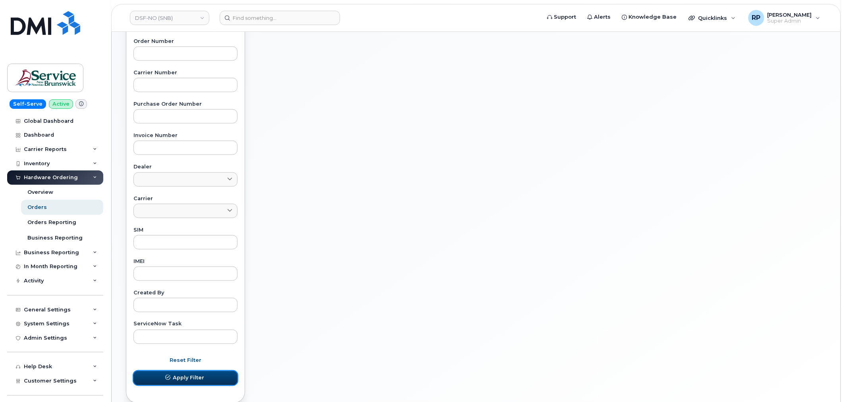
click at [195, 377] on span "Apply Filter" at bounding box center [188, 378] width 31 height 8
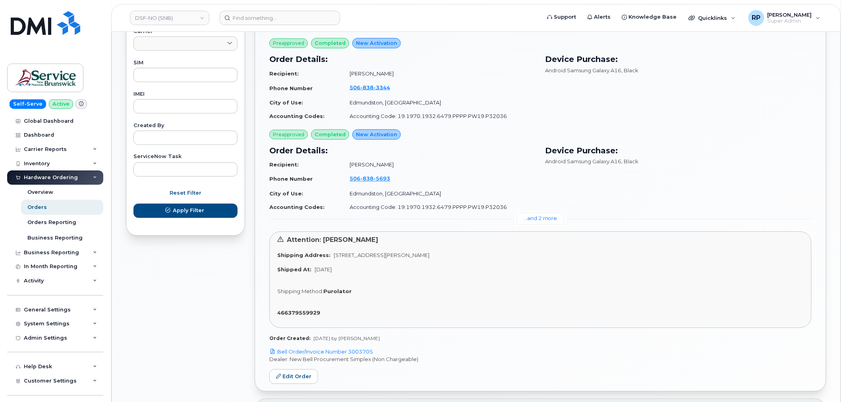
scroll to position [367, 0]
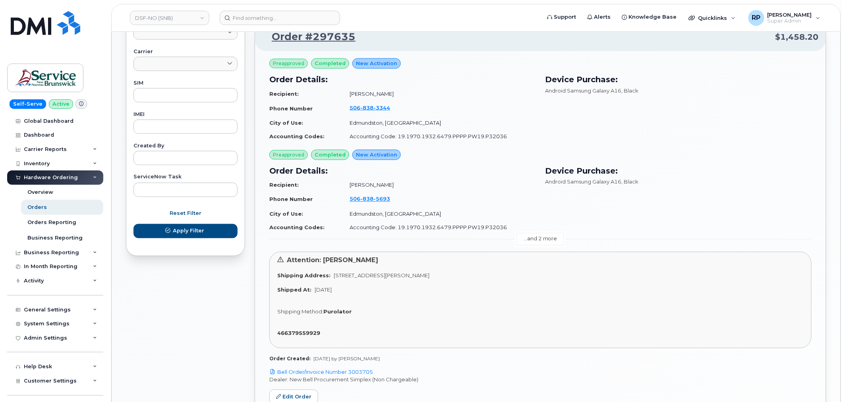
click at [531, 241] on link "...and 2 more" at bounding box center [540, 239] width 47 height 12
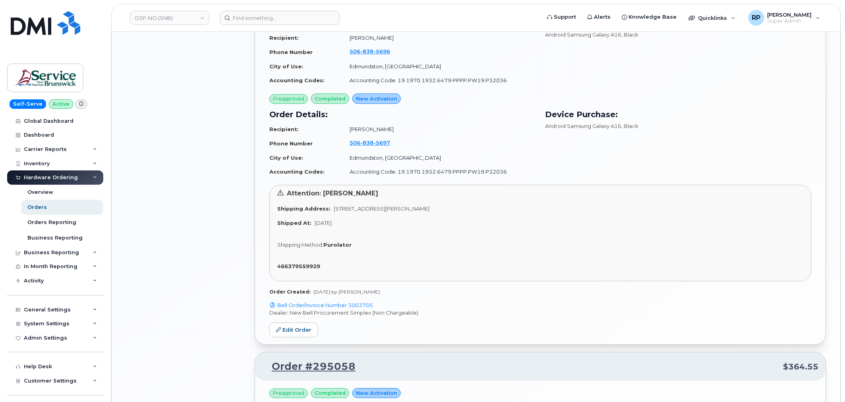
scroll to position [662, 0]
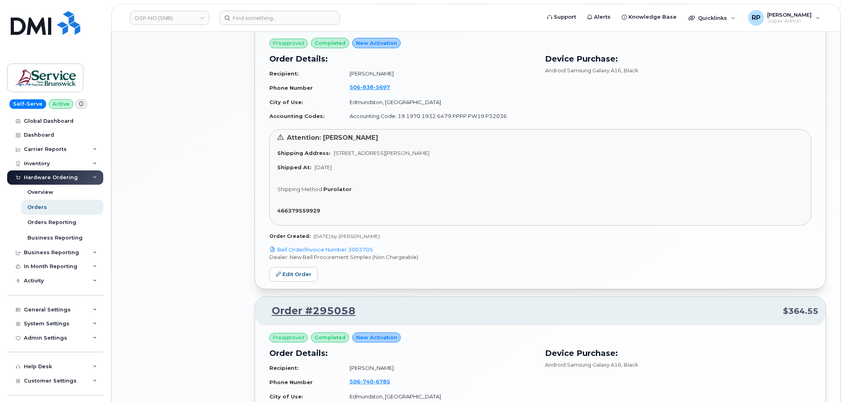
drag, startPoint x: 178, startPoint y: 212, endPoint x: 215, endPoint y: 253, distance: 55.7
click at [178, 212] on div "All Orders 6 Open Orders 2 Processed Orders 1 Closed Orders 3 Cancelled Orders …" at bounding box center [185, 2] width 129 height 1187
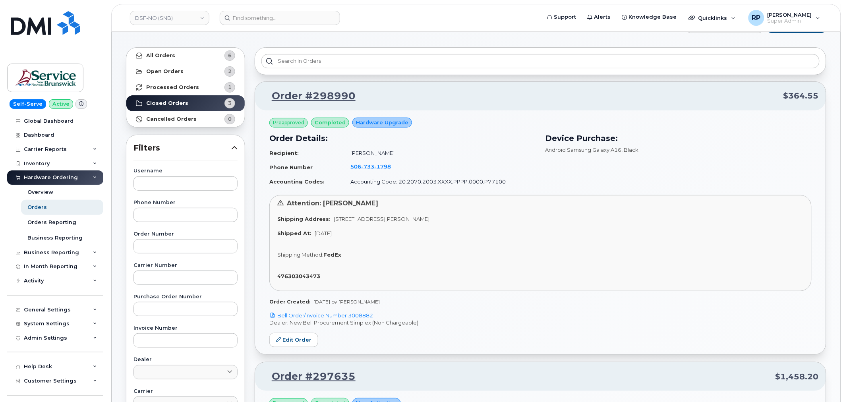
scroll to position [6, 0]
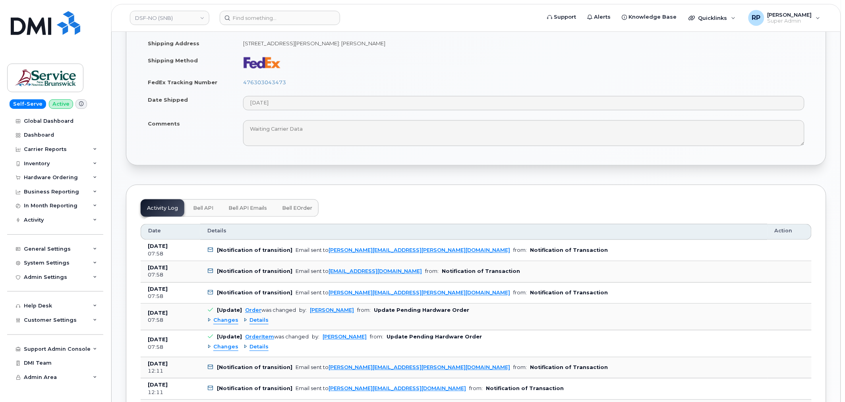
click at [304, 212] on span "Bell eOrder" at bounding box center [297, 208] width 30 height 6
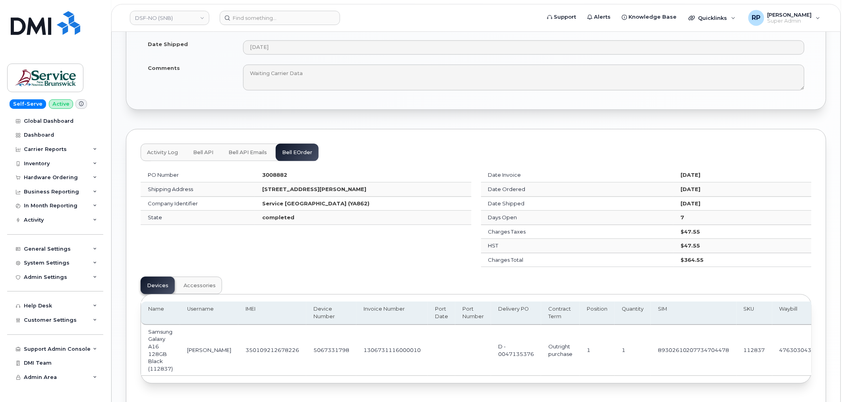
scroll to position [515, 0]
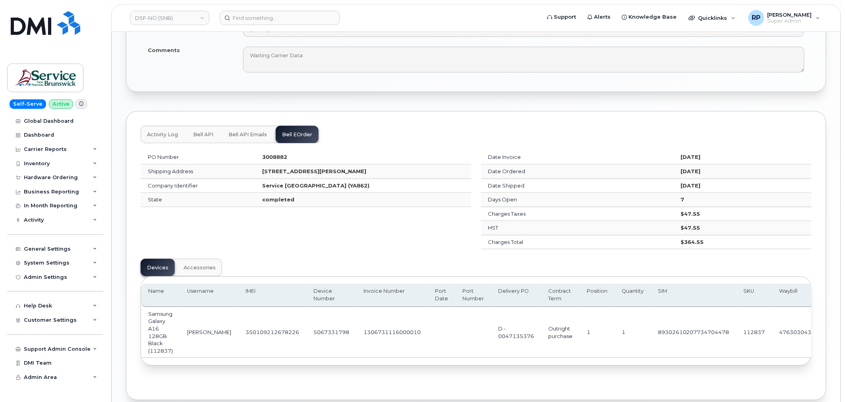
drag, startPoint x: 501, startPoint y: 361, endPoint x: 657, endPoint y: 367, distance: 155.8
click at [659, 365] on div "Name Username IMEI Device Number Invoice Number Port Date Port Number Delivery …" at bounding box center [476, 321] width 670 height 89
click at [682, 358] on td "89302610207734704478" at bounding box center [694, 332] width 86 height 51
drag, startPoint x: 650, startPoint y: 362, endPoint x: 715, endPoint y: 363, distance: 65.1
click at [715, 363] on div "Name Username IMEI Device Number Invoice Number Port Date Port Number Delivery …" at bounding box center [476, 321] width 670 height 89
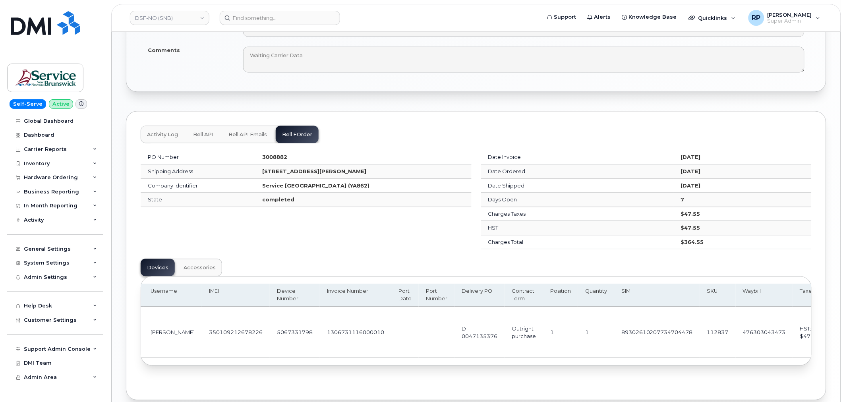
scroll to position [0, 0]
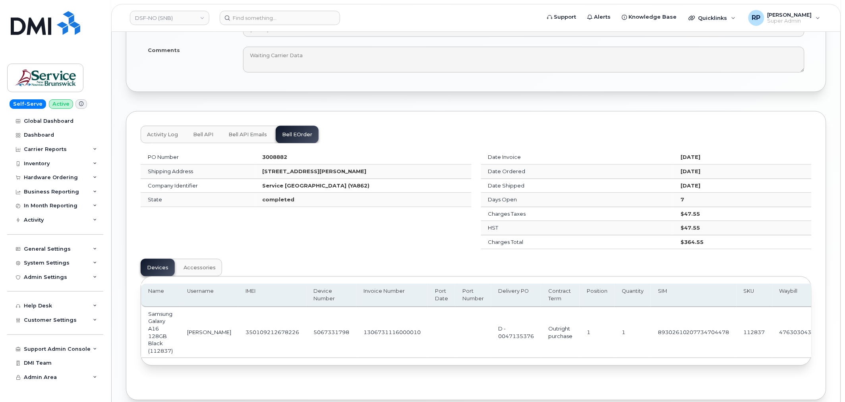
click at [205, 268] on span "Accessories" at bounding box center [199, 268] width 32 height 6
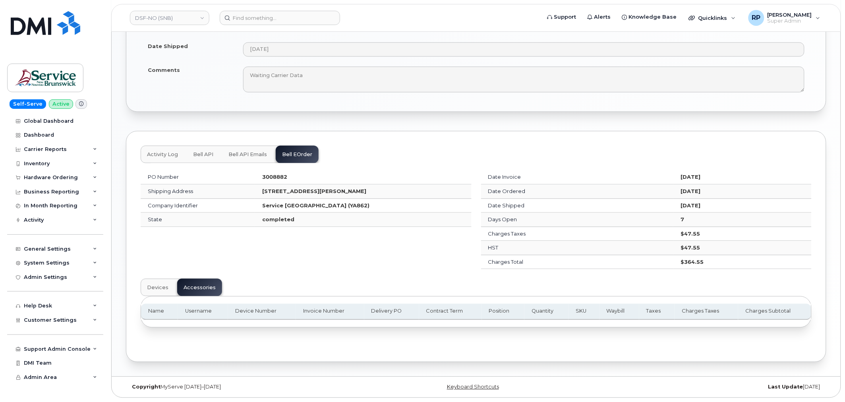
click at [147, 289] on span "Devices" at bounding box center [157, 288] width 21 height 6
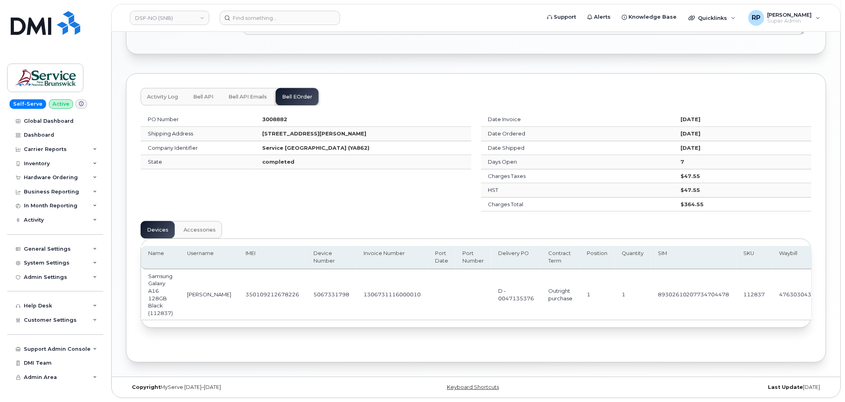
scroll to position [0, 109]
